Goal: Task Accomplishment & Management: Manage account settings

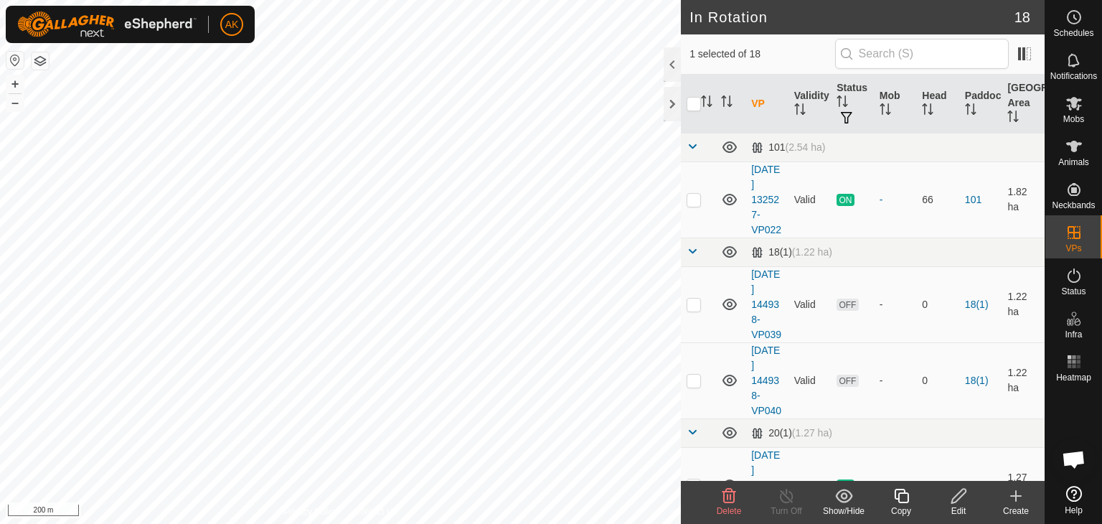
click at [725, 494] on icon at bounding box center [728, 495] width 17 height 17
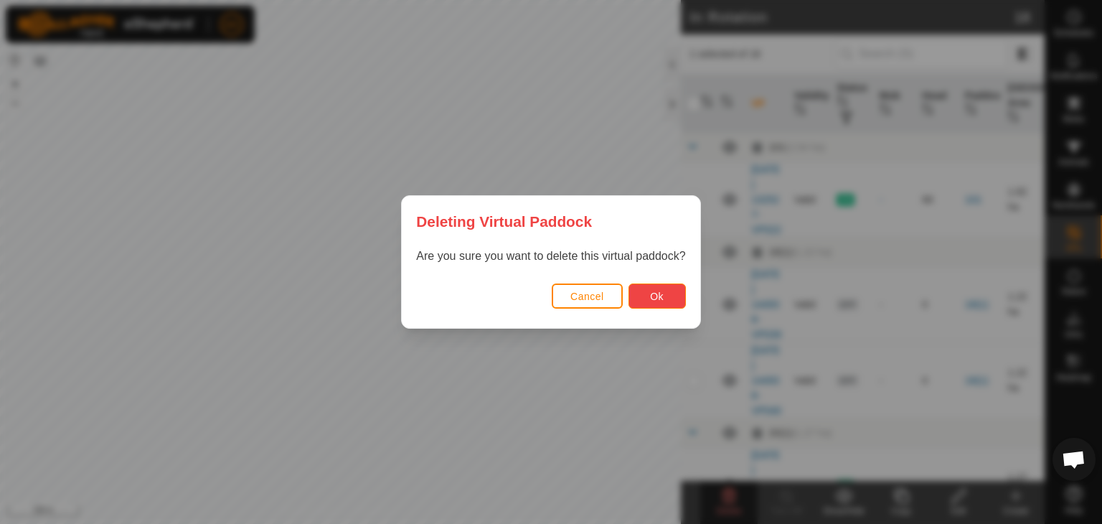
click at [655, 293] on span "Ok" at bounding box center [657, 296] width 14 height 11
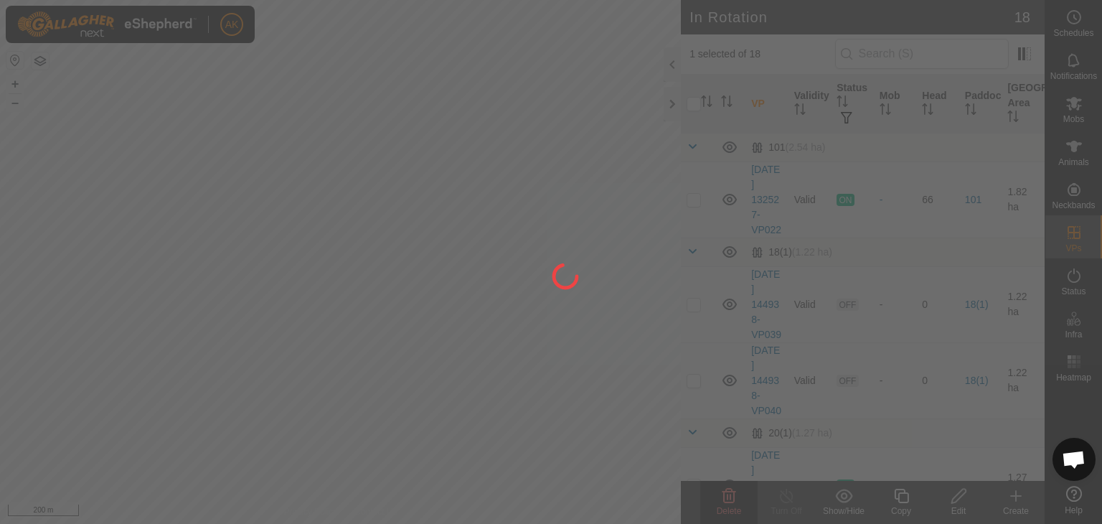
checkbox input "false"
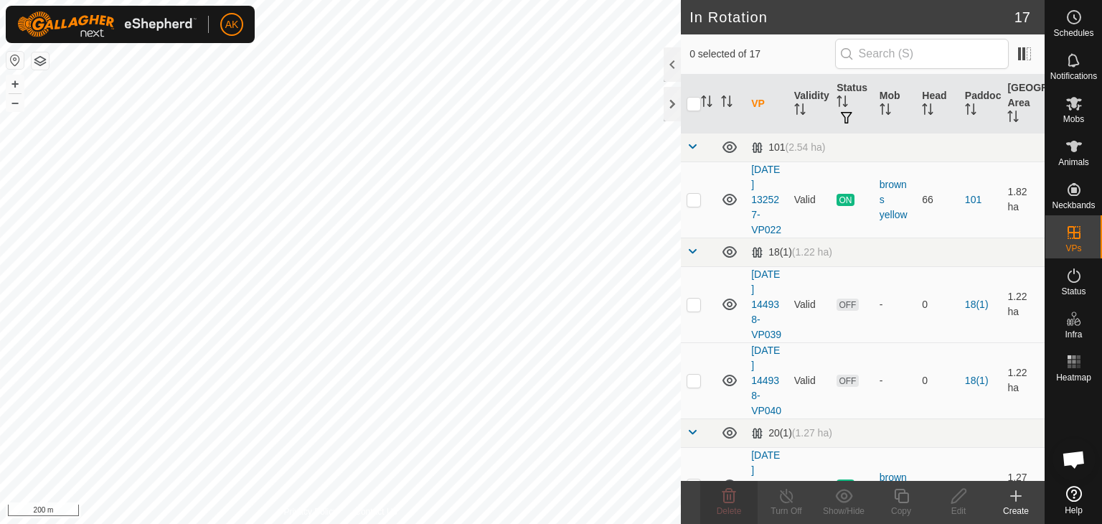
checkbox input "true"
click at [730, 496] on icon at bounding box center [730, 496] width 14 height 14
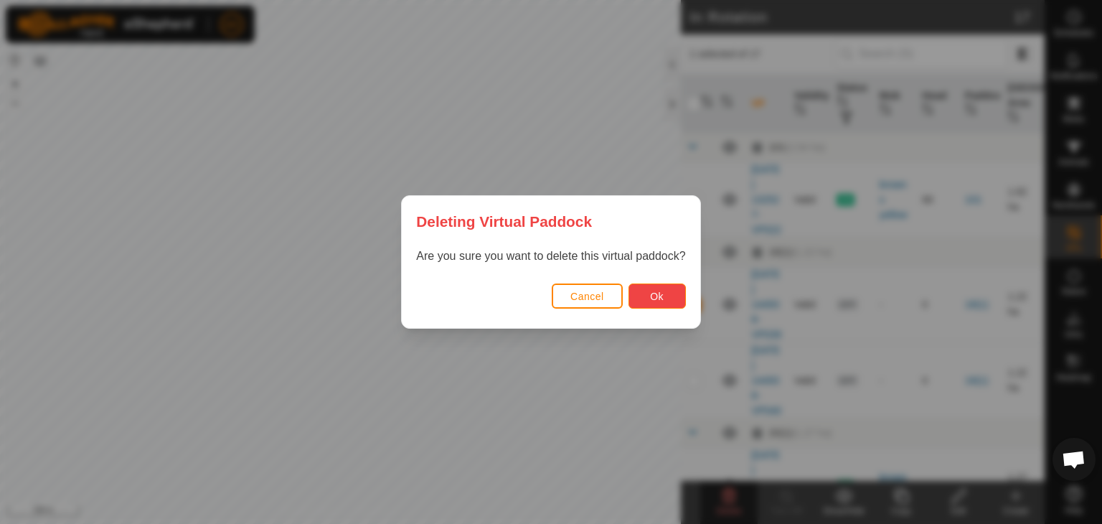
click at [637, 283] on button "Ok" at bounding box center [657, 295] width 57 height 25
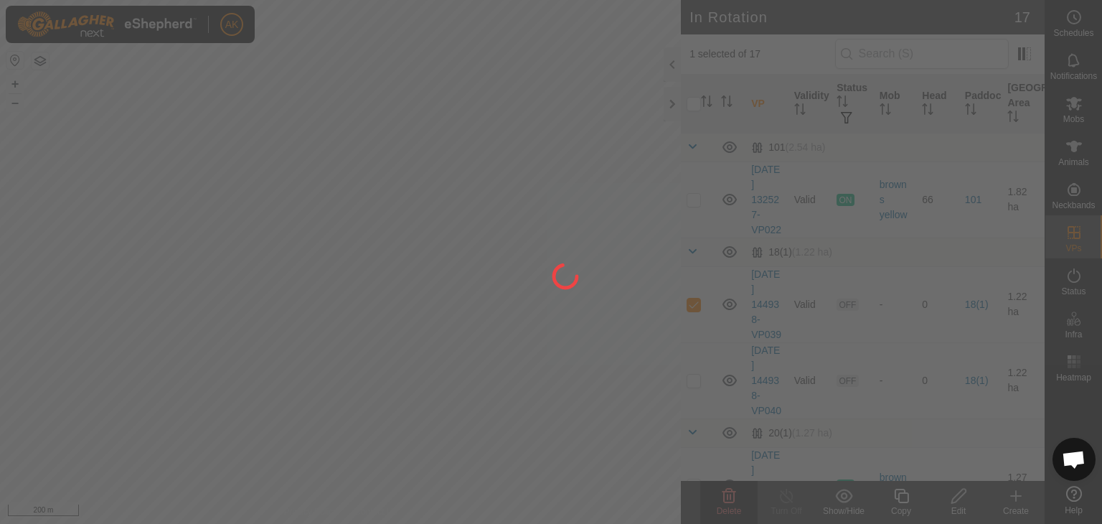
checkbox input "false"
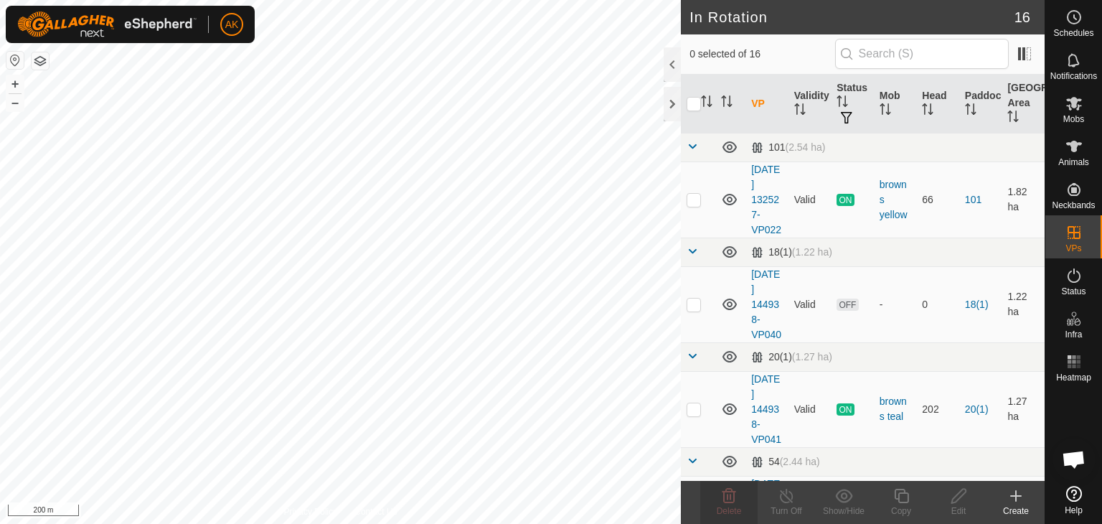
checkbox input "true"
click at [738, 492] on delete-svg-icon at bounding box center [728, 495] width 57 height 17
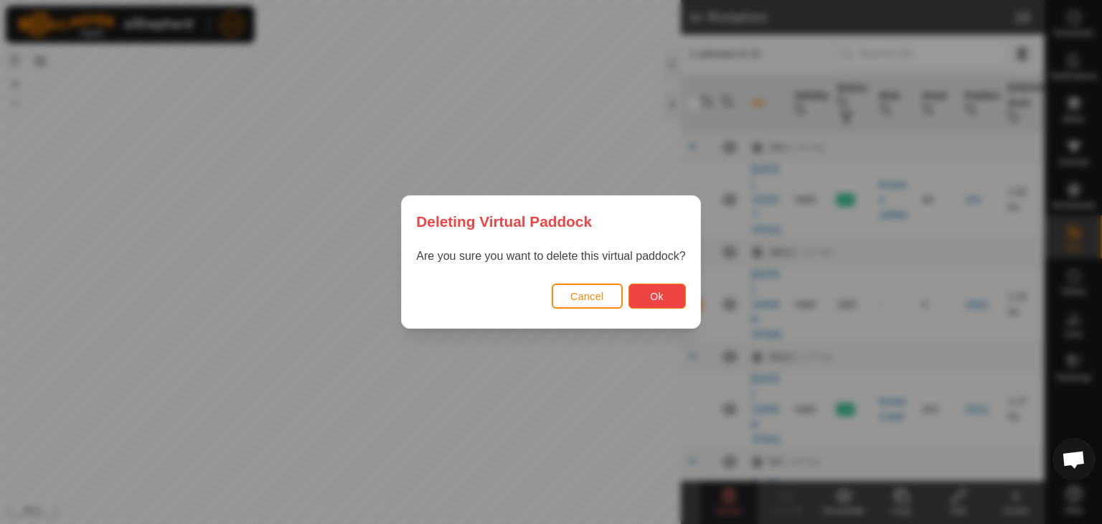
click at [652, 293] on span "Ok" at bounding box center [657, 296] width 14 height 11
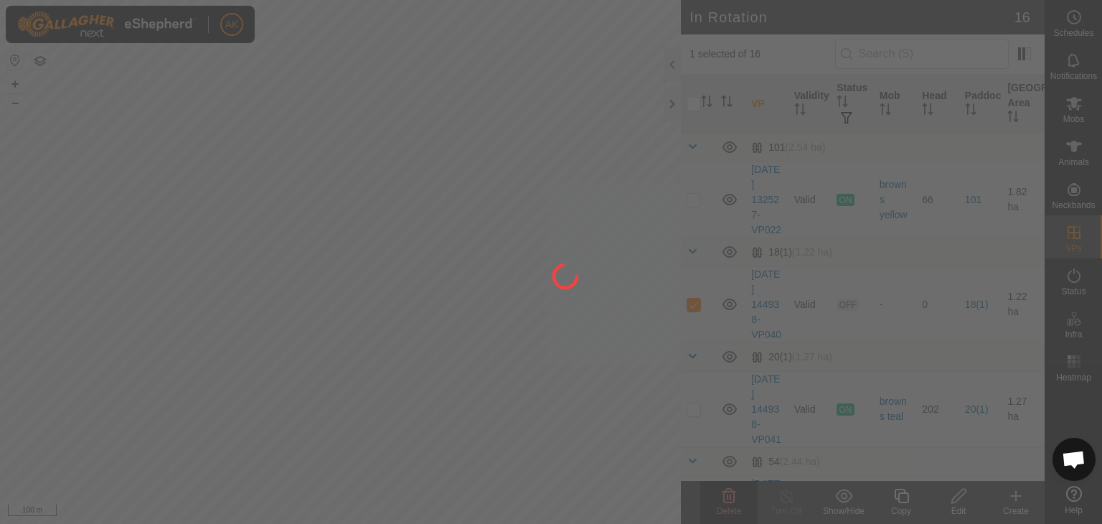
checkbox input "false"
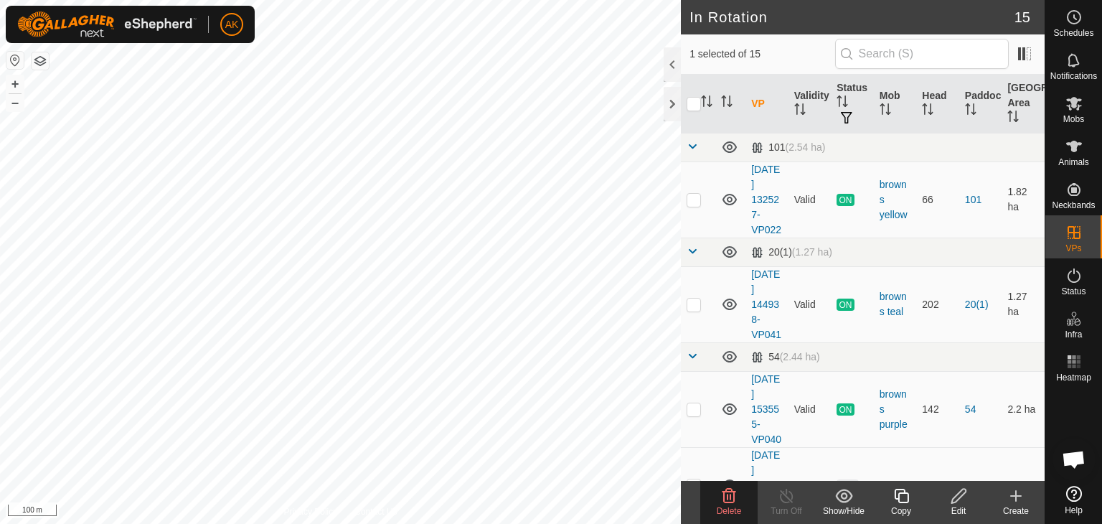
click at [721, 495] on icon at bounding box center [728, 495] width 17 height 17
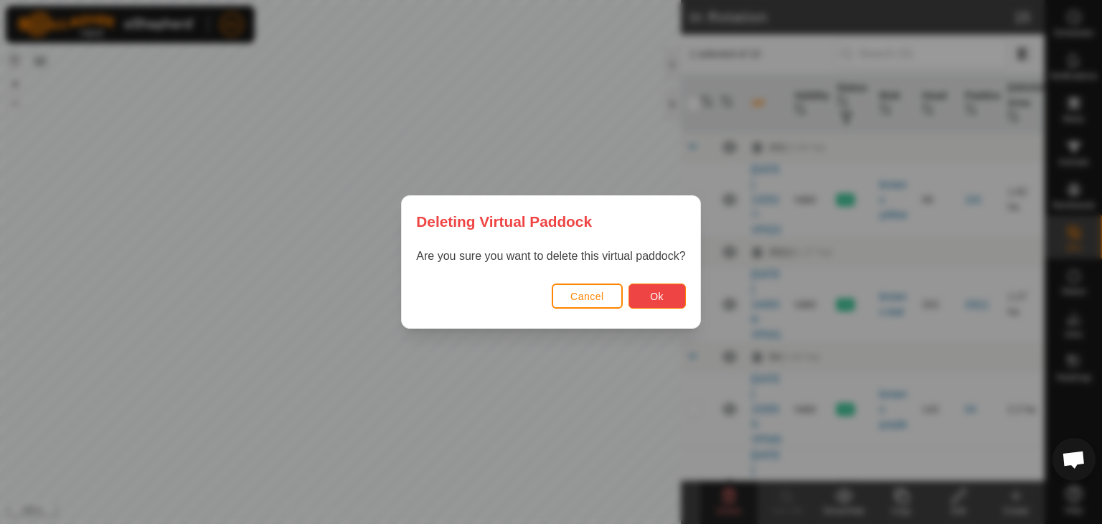
click at [659, 295] on span "Ok" at bounding box center [657, 296] width 14 height 11
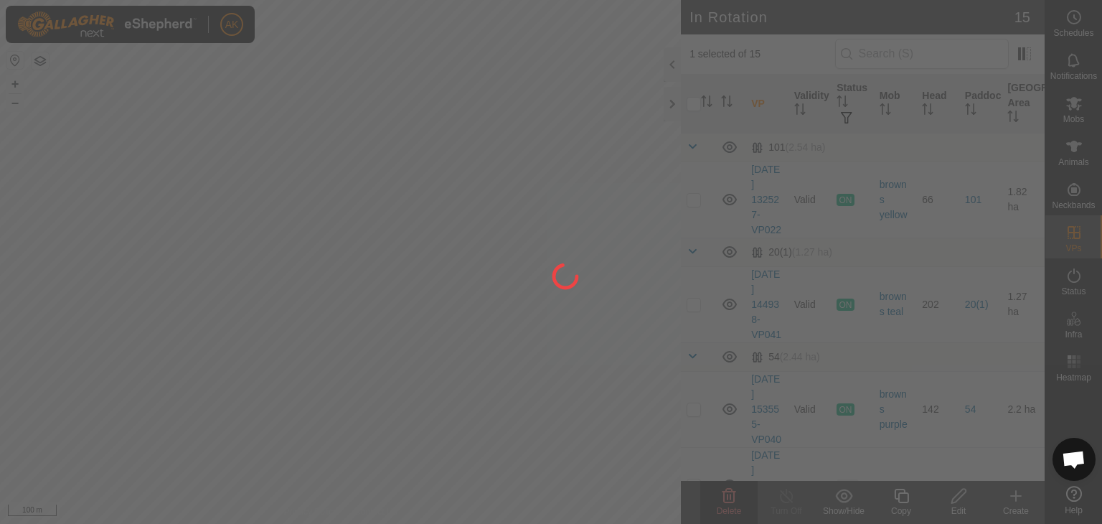
checkbox input "false"
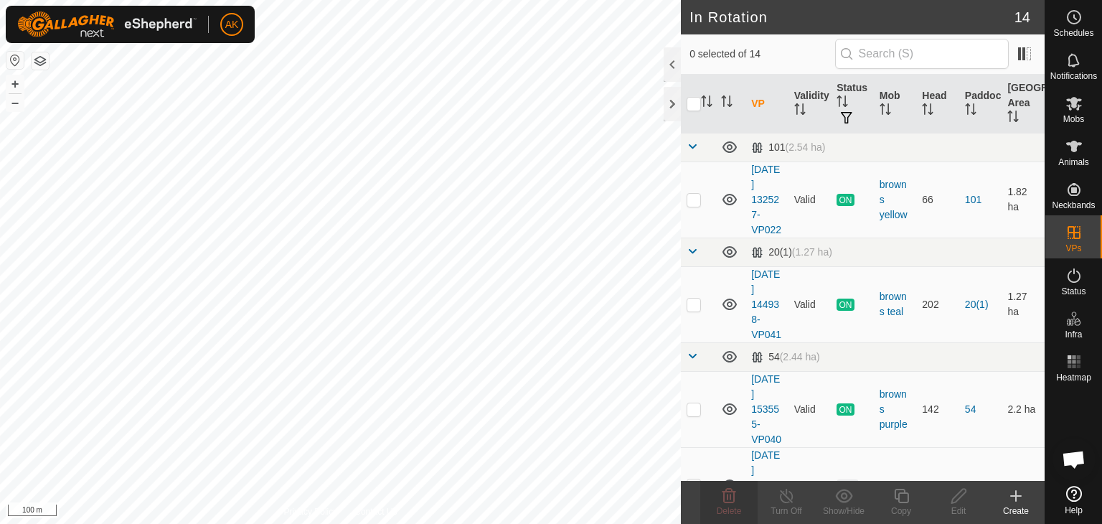
checkbox input "true"
click at [720, 497] on delete-svg-icon at bounding box center [728, 495] width 57 height 17
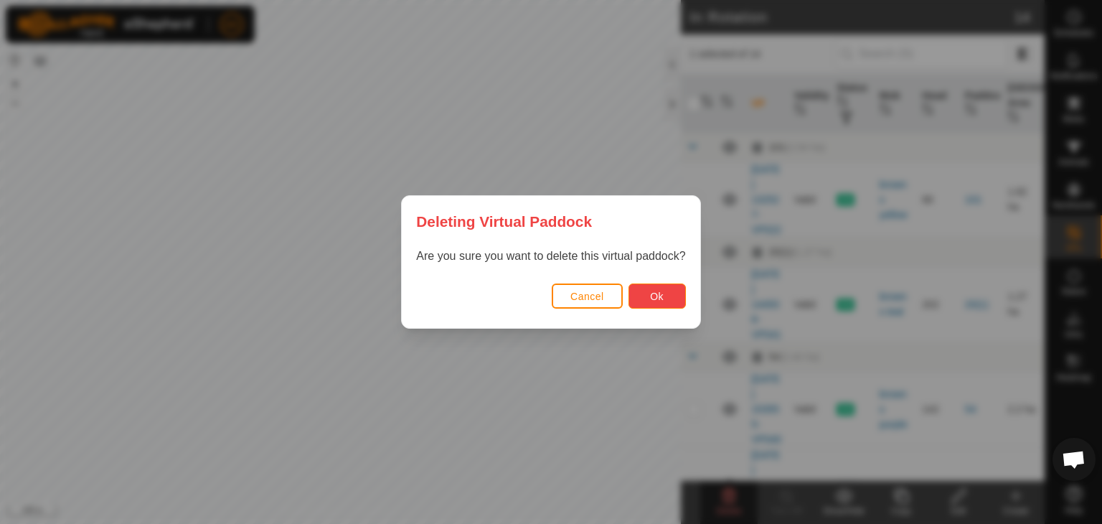
click at [677, 299] on button "Ok" at bounding box center [657, 295] width 57 height 25
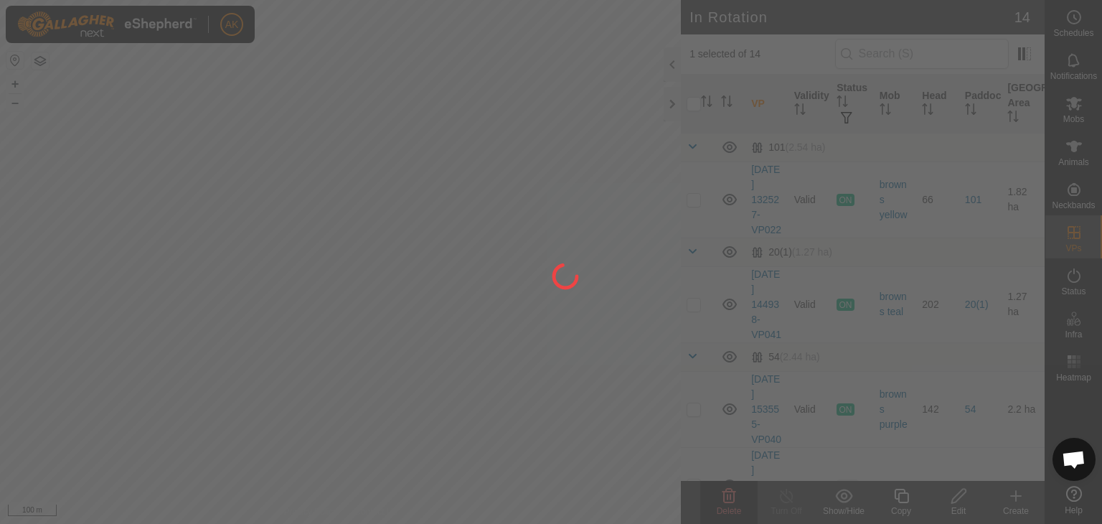
checkbox input "false"
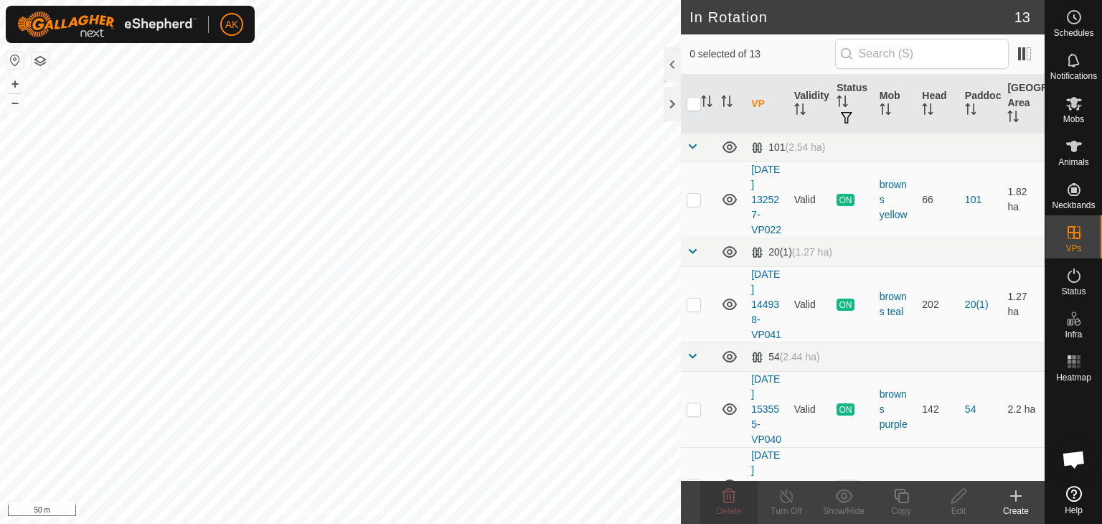
checkbox input "true"
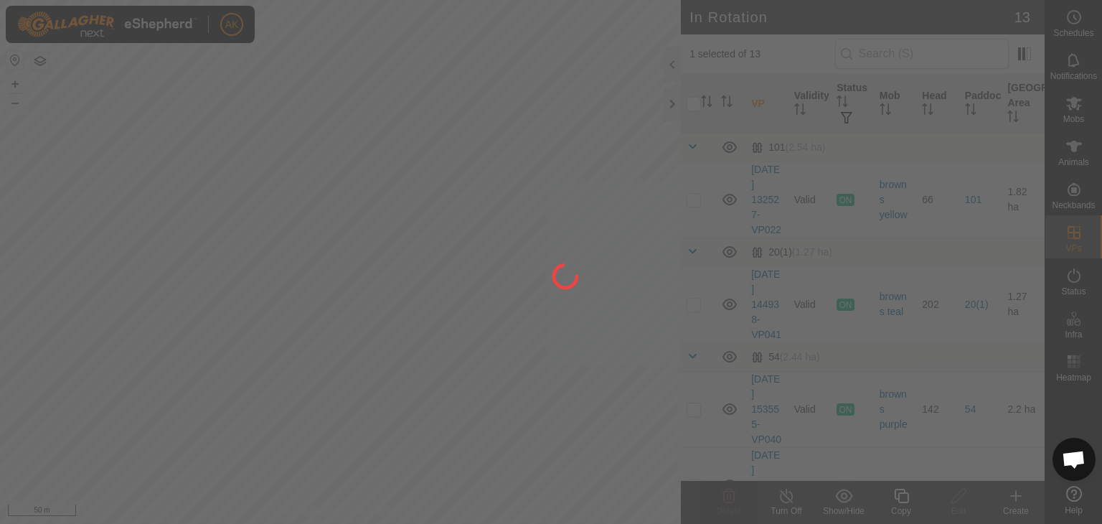
checkbox input "true"
checkbox input "false"
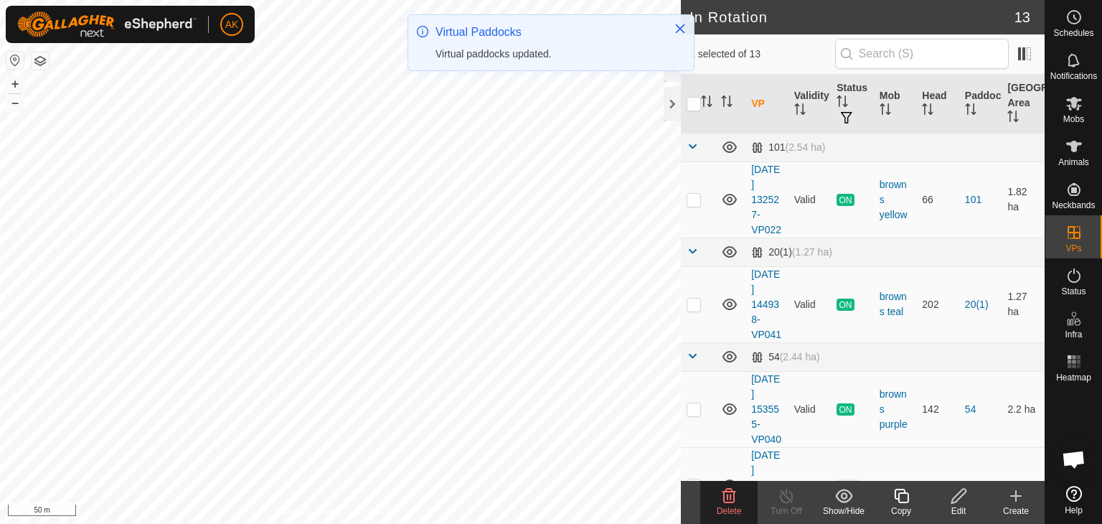
click at [735, 500] on icon at bounding box center [728, 495] width 17 height 17
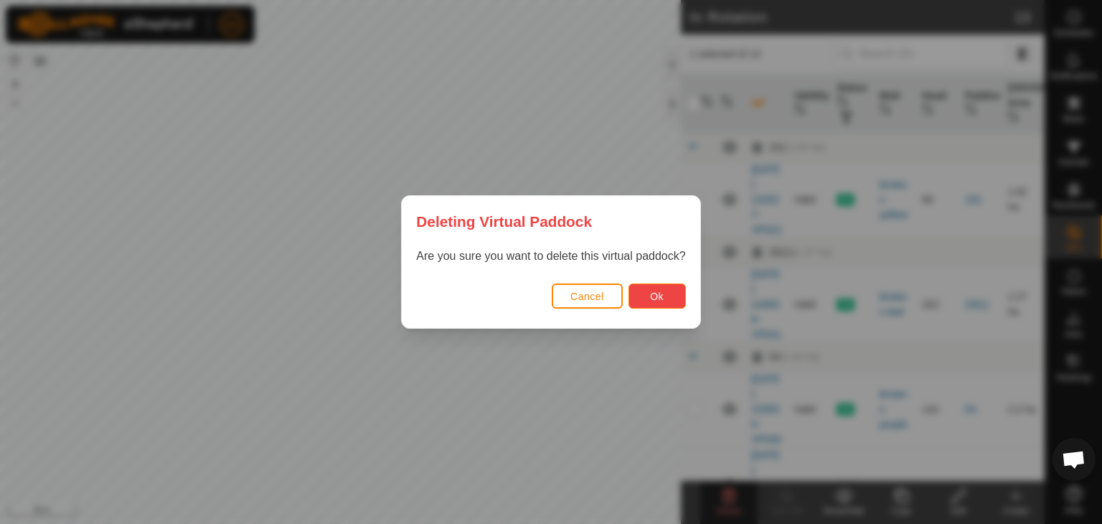
click at [663, 291] on span "Ok" at bounding box center [657, 296] width 14 height 11
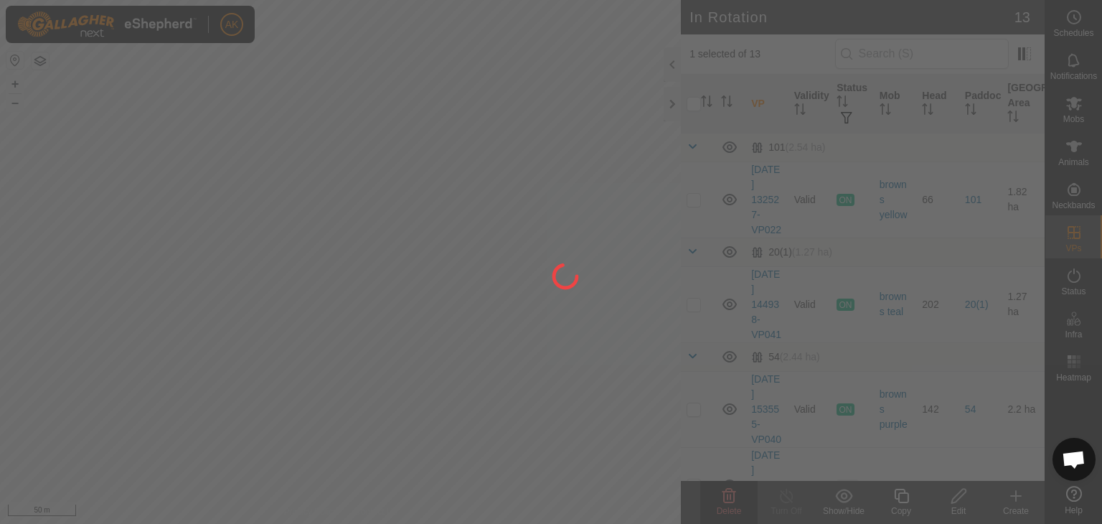
checkbox input "false"
